Goal: Transaction & Acquisition: Purchase product/service

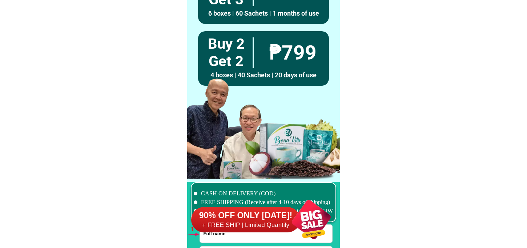
scroll to position [5342, 0]
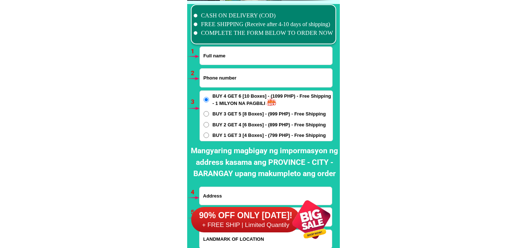
click at [248, 55] on input "Input full_name" at bounding box center [266, 56] width 132 height 18
paste input "[PERSON_NAME]Cabije"
type input "[PERSON_NAME]Cabije"
click at [244, 78] on input "Input phone_number" at bounding box center [266, 78] width 132 height 19
paste input "09770222805"
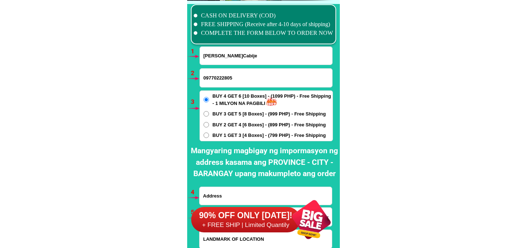
type input "09770222805"
click at [227, 140] on div "BUY 4 GET 6 [10 Boxes] - (1099 PHP) - Free Shipping - 1 MILYON NA PAGBILI BUY 3…" at bounding box center [265, 115] width 133 height 51
click at [227, 138] on span "BUY 1 GET 3 [4 Boxes] - (799 PHP) - Free Shipping" at bounding box center [269, 135] width 113 height 7
click at [209, 138] on input "BUY 1 GET 3 [4 Boxes] - (799 PHP) - Free Shipping" at bounding box center [205, 135] width 5 height 5
radio input "true"
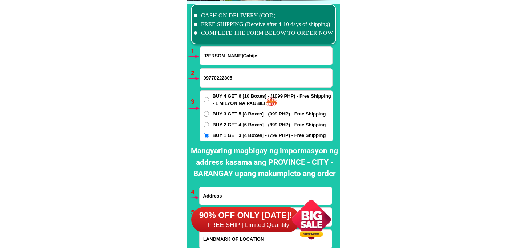
scroll to position [5382, 0]
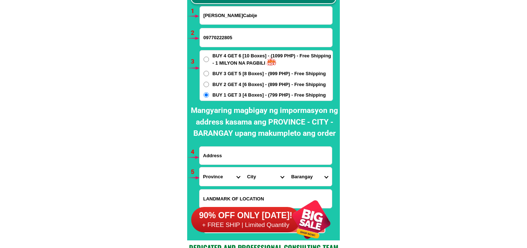
click at [227, 158] on input "Input address" at bounding box center [265, 156] width 132 height 18
paste input "Ilaya, POB.Ayungon Negros Oriental"
type input "Ilaya, POB.Ayungon Negros Oriental"
drag, startPoint x: 217, startPoint y: 179, endPoint x: 221, endPoint y: 167, distance: 12.9
click at [217, 179] on select "Province [GEOGRAPHIC_DATA] [GEOGRAPHIC_DATA] [GEOGRAPHIC_DATA] [GEOGRAPHIC_DATA…" at bounding box center [221, 176] width 44 height 19
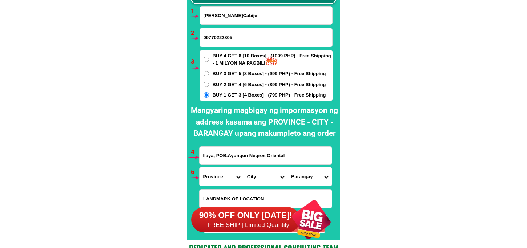
select select "63_411"
click at [199, 167] on select "Province [GEOGRAPHIC_DATA] [GEOGRAPHIC_DATA] [GEOGRAPHIC_DATA] [GEOGRAPHIC_DATA…" at bounding box center [221, 176] width 44 height 19
click at [255, 179] on select "City [GEOGRAPHIC_DATA]-city [GEOGRAPHIC_DATA]-city [GEOGRAPHIC_DATA] [GEOGRAPHI…" at bounding box center [265, 176] width 44 height 19
select select "63_4114355"
click at [243, 167] on select "City [GEOGRAPHIC_DATA]-city [GEOGRAPHIC_DATA]-city [GEOGRAPHIC_DATA] [GEOGRAPHI…" at bounding box center [265, 176] width 44 height 19
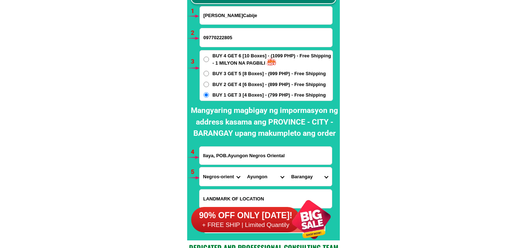
drag, startPoint x: 302, startPoint y: 180, endPoint x: 302, endPoint y: 169, distance: 10.9
click at [302, 178] on select "Barangay Amdus Anibong Atabay Awa-an Ban-ban [GEOGRAPHIC_DATA] Candana-ay [PERS…" at bounding box center [309, 176] width 44 height 19
click at [304, 175] on select "Barangay Amdus Anibong Atabay Awa-an Ban-ban [GEOGRAPHIC_DATA] Candana-ay [PERS…" at bounding box center [309, 176] width 44 height 19
click at [273, 157] on input "Ilaya, POB.Ayungon Negros Oriental" at bounding box center [265, 156] width 132 height 18
click at [302, 176] on select "Barangay Amdus Anibong Atabay Awa-an Ban-ban [GEOGRAPHIC_DATA] Candana-ay [PERS…" at bounding box center [309, 176] width 44 height 19
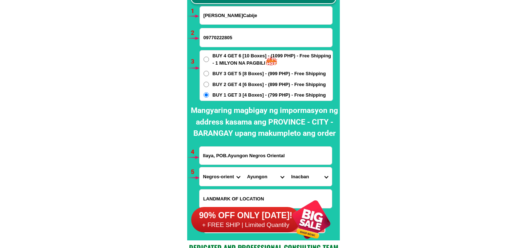
select select "63_411435512777"
click at [287, 167] on select "Barangay Amdus Anibong Atabay Awa-an Ban-ban [GEOGRAPHIC_DATA] Candana-ay [PERS…" at bounding box center [309, 176] width 44 height 19
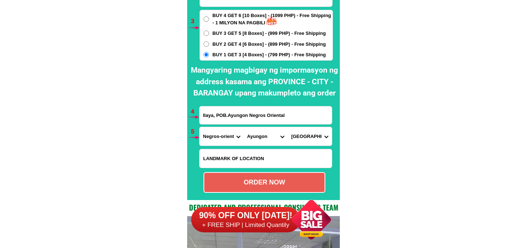
click at [288, 178] on div "ORDER NOW" at bounding box center [264, 183] width 120 height 10
type input "Ilaya, POB.Ayungon Negros Oriental"
radio input "true"
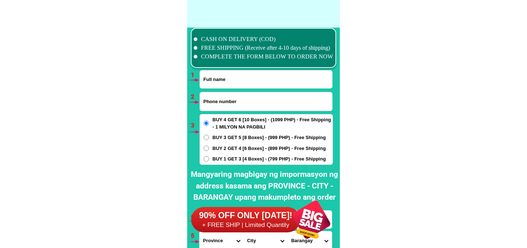
scroll to position [5342, 0]
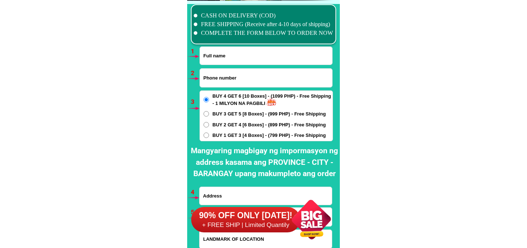
click at [231, 78] on input "Input phone_number" at bounding box center [266, 78] width 132 height 19
paste input "09696235930"
type input "09696235930"
click at [223, 59] on input "Input full_name" at bounding box center [266, 56] width 132 height 18
paste input "Jesus De Guzman"
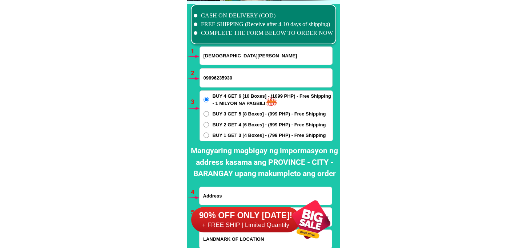
type input "Jesus De Guzman"
click at [222, 137] on span "BUY 1 GET 3 [4 Boxes] - (799 PHP) - Free Shipping" at bounding box center [269, 135] width 113 height 7
click at [209, 137] on input "BUY 1 GET 3 [4 Boxes] - (799 PHP) - Free Shipping" at bounding box center [205, 135] width 5 height 5
radio input "true"
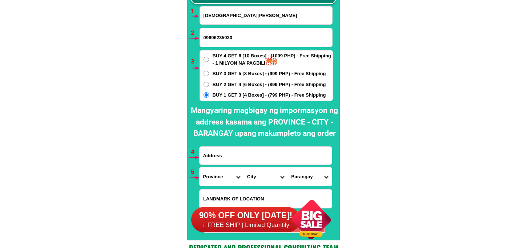
click at [223, 161] on input "Input address" at bounding box center [265, 156] width 132 height 18
paste input "1066 s Reyes st sta Cruz manila brgy 329"
type input "1066 s Reyes st sta Cruz manila brgy 329"
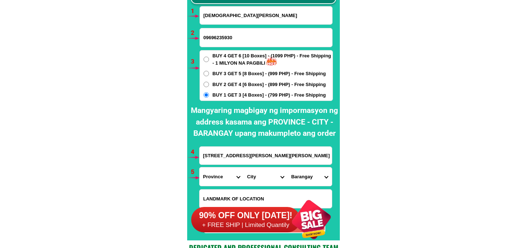
click at [220, 183] on select "Province [GEOGRAPHIC_DATA] [GEOGRAPHIC_DATA] [GEOGRAPHIC_DATA] [GEOGRAPHIC_DATA…" at bounding box center [221, 176] width 44 height 19
select select "63_219"
click at [199, 167] on select "Province [GEOGRAPHIC_DATA] [GEOGRAPHIC_DATA] [GEOGRAPHIC_DATA] [GEOGRAPHIC_DATA…" at bounding box center [221, 176] width 44 height 19
drag, startPoint x: 267, startPoint y: 175, endPoint x: 270, endPoint y: 169, distance: 6.3
click at [267, 175] on select "City Binondo CALOOCAN Ermita Intramuros Las-pinas Makati Malabon-city Malate Ma…" at bounding box center [265, 176] width 44 height 19
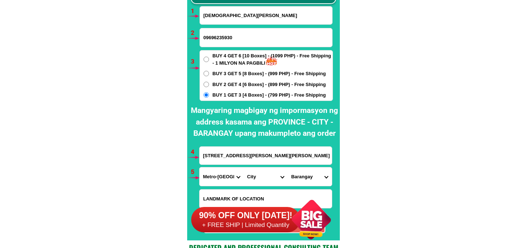
select select "63_2194327"
click at [243, 167] on select "City Binondo CALOOCAN Ermita Intramuros Las-pinas Makati Malabon-city Malate Ma…" at bounding box center [265, 176] width 44 height 19
click at [305, 172] on select "Barangay Barangay 297 Barangay 298 Barangay 299 Barangay 300 Barangay 301 Baran…" at bounding box center [309, 176] width 44 height 19
click at [252, 155] on input "1066 s Reyes st sta Cruz manila brgy 329" at bounding box center [265, 156] width 132 height 18
drag, startPoint x: 318, startPoint y: 175, endPoint x: 317, endPoint y: 167, distance: 8.1
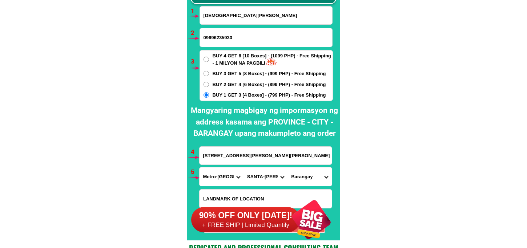
click at [317, 174] on select "Barangay Barangay 297 Barangay 298 Barangay 299 Barangay 300 Barangay 301 Baran…" at bounding box center [309, 176] width 44 height 19
select select "63_219432718454"
click at [287, 167] on select "Barangay Barangay 297 Barangay 298 Barangay 299 Barangay 300 Barangay 301 Baran…" at bounding box center [309, 176] width 44 height 19
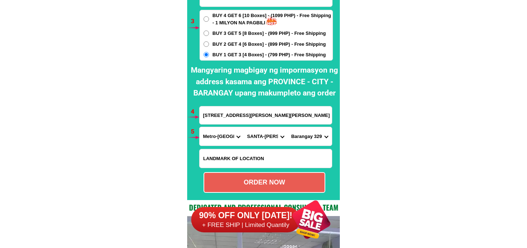
drag, startPoint x: 275, startPoint y: 168, endPoint x: 274, endPoint y: 174, distance: 5.6
click at [274, 172] on form "Jesus De Guzman 09696235930 ORDER NOW 1066 s Reyes st sta Cruz manila brgy 329 …" at bounding box center [266, 79] width 134 height 227
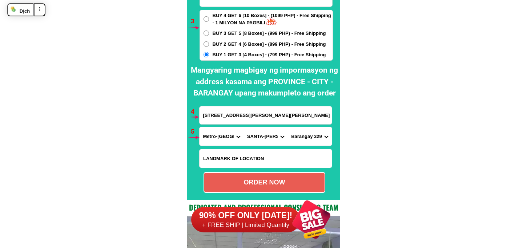
click at [274, 178] on div "ORDER NOW" at bounding box center [264, 183] width 120 height 10
type input "1066 s Reyes st sta Cruz manila brgy 329"
radio input "true"
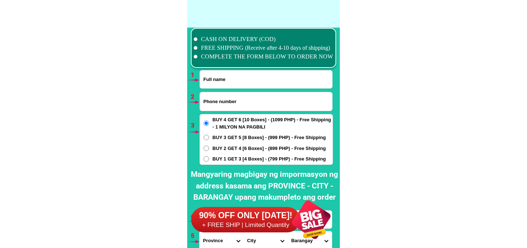
scroll to position [5342, 0]
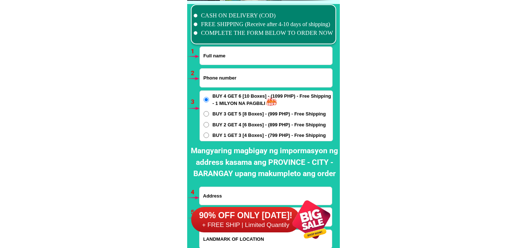
click at [229, 64] on input "Input full_name" at bounding box center [266, 56] width 132 height 18
paste input "Teresa Loto"
type input "Teresa Loto"
click at [235, 74] on input "Input phone_number" at bounding box center [266, 78] width 132 height 19
paste input "09707563406"
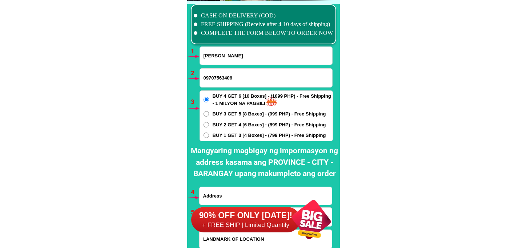
type input "09707563406"
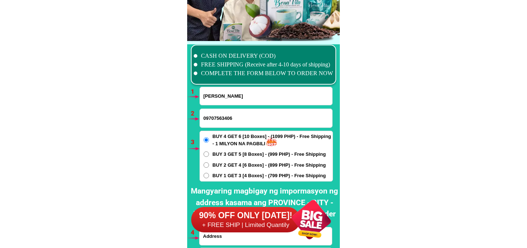
scroll to position [5382, 0]
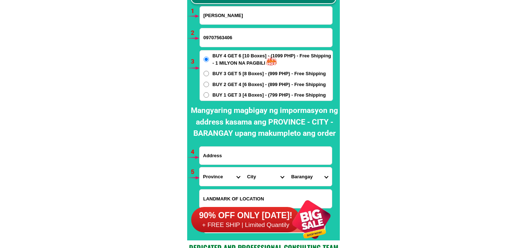
click at [225, 94] on span "BUY 1 GET 3 [4 Boxes] - (799 PHP) - Free Shipping" at bounding box center [269, 95] width 113 height 7
click at [209, 94] on input "BUY 1 GET 3 [4 Boxes] - (799 PHP) - Free Shipping" at bounding box center [205, 94] width 5 height 5
radio input "true"
drag, startPoint x: 222, startPoint y: 159, endPoint x: 224, endPoint y: 147, distance: 11.8
click at [222, 159] on input "Input address" at bounding box center [265, 156] width 132 height 18
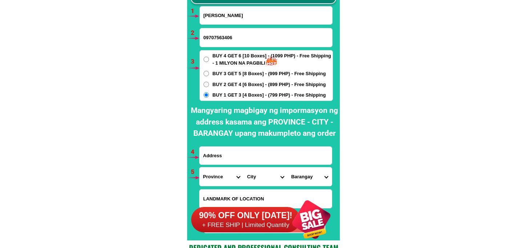
paste input "NV 9 iba o Este calumpit Bulacan"
type input "NV 9 iba o Este calumpit Bulacan"
click at [217, 174] on select "Province [GEOGRAPHIC_DATA] [GEOGRAPHIC_DATA] [GEOGRAPHIC_DATA] [GEOGRAPHIC_DATA…" at bounding box center [221, 176] width 44 height 19
select select "63_761"
click at [199, 167] on select "Province [GEOGRAPHIC_DATA] [GEOGRAPHIC_DATA] [GEOGRAPHIC_DATA] [GEOGRAPHIC_DATA…" at bounding box center [221, 176] width 44 height 19
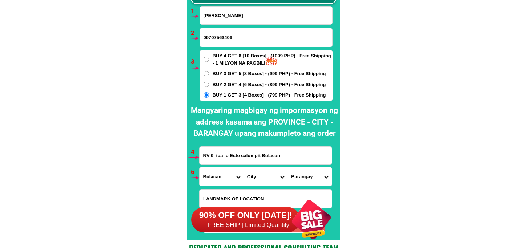
drag, startPoint x: 263, startPoint y: 174, endPoint x: 263, endPoint y: 168, distance: 5.8
click at [263, 174] on select "City Angat Balagtas Baliuag Bocaue Bulacan Bulacan-hagonoy Bulacan-plaridel Bul…" at bounding box center [265, 176] width 44 height 19
select select "63_7615708"
click at [243, 167] on select "City Angat Balagtas Baliuag Bocaue Bulacan Bulacan-hagonoy Bulacan-plaridel Bul…" at bounding box center [265, 176] width 44 height 19
click at [318, 167] on div "Province Abra Agusan-del-norte Agusan-del-sur Aklan Albay Antique Apayao Aurora…" at bounding box center [265, 176] width 133 height 19
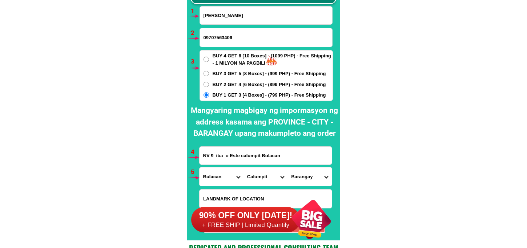
drag, startPoint x: 308, startPoint y: 178, endPoint x: 308, endPoint y: 170, distance: 8.0
click at [308, 178] on select "Barangay Balite Balungao Buguion Bulusan Calizon Calumpang Caniogan Corazon Fra…" at bounding box center [309, 176] width 44 height 19
click at [287, 167] on select "Barangay Balite Balungao Buguion Bulusan Calizon Calumpang Caniogan Corazon Fra…" at bounding box center [309, 176] width 44 height 19
drag, startPoint x: 312, startPoint y: 177, endPoint x: 314, endPoint y: 168, distance: 8.8
click at [312, 173] on select "Barangay Balite Balungao Buguion Bulusan Calizon Calumpang Caniogan Corazon Fra…" at bounding box center [309, 176] width 44 height 19
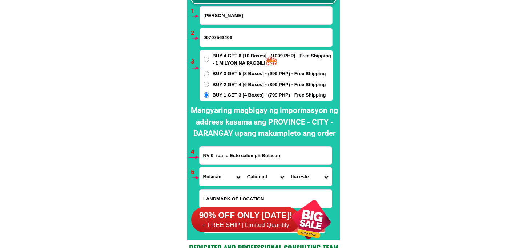
select select "63_7615708796301"
click at [287, 167] on select "Barangay Balite Balungao Buguion Bulusan Calizon Calumpang Caniogan Corazon Fra…" at bounding box center [309, 176] width 44 height 19
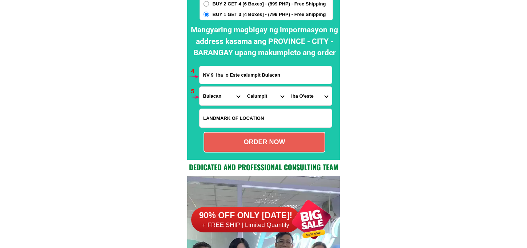
click at [263, 138] on div "ORDER NOW" at bounding box center [264, 142] width 120 height 10
radio input "true"
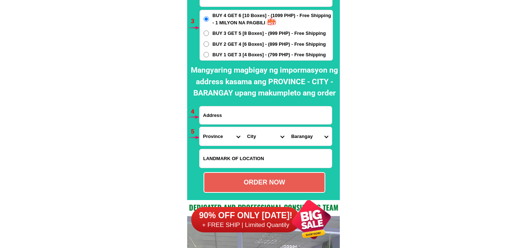
scroll to position [5382, 0]
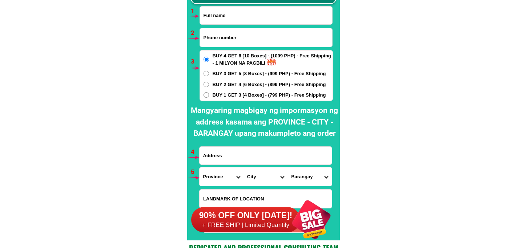
click at [234, 15] on input "Input full_name" at bounding box center [266, 16] width 132 height 18
paste input "Conching Monterde"
type input "Conching Monterde"
click at [230, 44] on input "Input phone_number" at bounding box center [266, 37] width 132 height 19
paste input "09153630278"
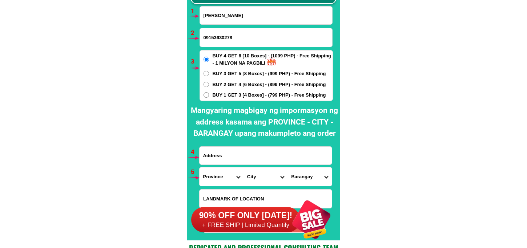
type input "09153630278"
click at [209, 95] on label "BUY 1 GET 3 [4 Boxes] - (799 PHP) - Free Shipping" at bounding box center [266, 95] width 133 height 7
click at [209, 95] on input "BUY 1 GET 3 [4 Boxes] - (799 PHP) - Free Shipping" at bounding box center [205, 94] width 5 height 5
radio input "true"
click at [240, 161] on input "Input address" at bounding box center [265, 156] width 132 height 18
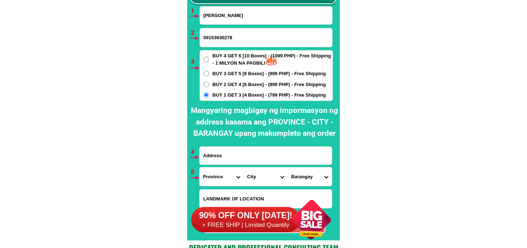
paste input "prk pagkakaisa paparon compd city heigths general santos city"
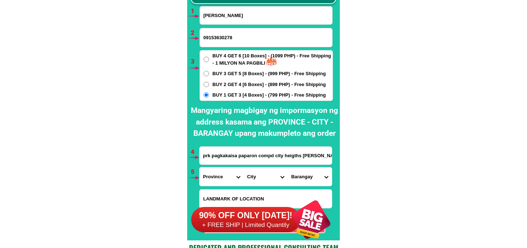
scroll to position [0, 14]
type input "prk pagkakaisa paparon compd city heigths general santos city"
drag, startPoint x: 217, startPoint y: 176, endPoint x: 218, endPoint y: 171, distance: 4.5
click at [217, 176] on select "Province [GEOGRAPHIC_DATA] [GEOGRAPHIC_DATA] [GEOGRAPHIC_DATA] [GEOGRAPHIC_DATA…" at bounding box center [221, 176] width 44 height 19
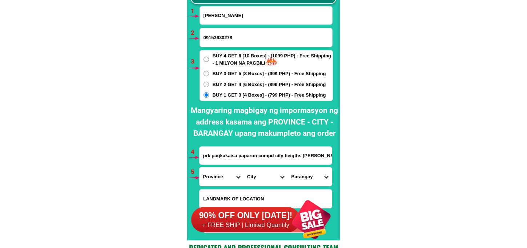
select select "63_995"
click at [199, 167] on select "Province [GEOGRAPHIC_DATA] [GEOGRAPHIC_DATA] [GEOGRAPHIC_DATA] [GEOGRAPHIC_DATA…" at bounding box center [221, 176] width 44 height 19
drag, startPoint x: 255, startPoint y: 179, endPoint x: 258, endPoint y: 167, distance: 11.6
click at [255, 179] on select "City General-santos-city Koronadal-city Lake-sebu Norala Polomolok South-cotaba…" at bounding box center [265, 176] width 44 height 19
select select "63_9951169"
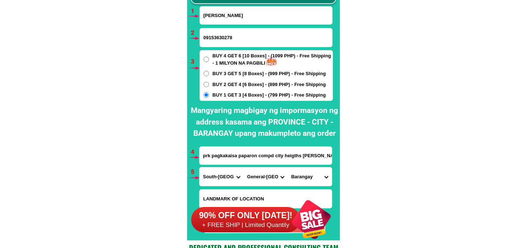
click at [243, 167] on select "City General-santos-city Koronadal-city Lake-sebu Norala Polomolok South-cotaba…" at bounding box center [265, 176] width 44 height 19
drag, startPoint x: 306, startPoint y: 173, endPoint x: 305, endPoint y: 167, distance: 6.2
click at [306, 173] on select "Barangay Apopong Baluan Batomelong Buayan Bula Calumpang City heights Conel Dad…" at bounding box center [309, 176] width 44 height 19
select select "63_99511693614"
click at [287, 167] on select "Barangay Apopong Baluan Batomelong Buayan Bula Calumpang City heights Conel Dad…" at bounding box center [309, 176] width 44 height 19
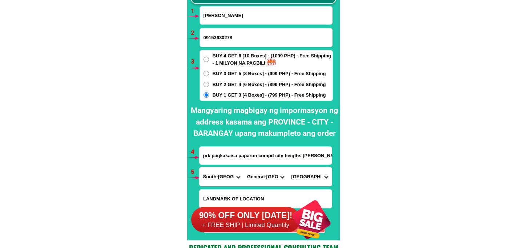
scroll to position [5423, 0]
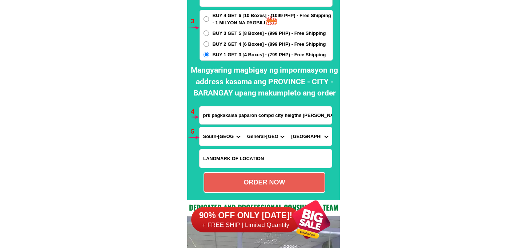
click at [246, 181] on div "ORDER NOW" at bounding box center [264, 183] width 120 height 10
type input "09153630278"
radio input "true"
